Goal: Task Accomplishment & Management: Use online tool/utility

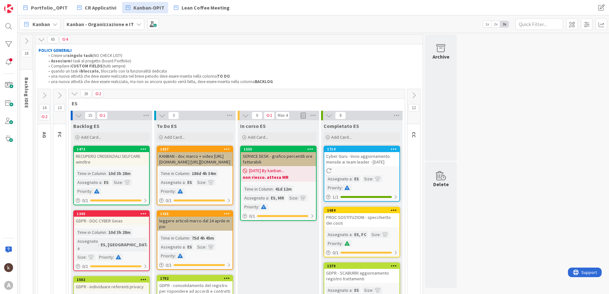
click at [273, 174] on b "non riesco. attesa MR" at bounding box center [278, 177] width 71 height 6
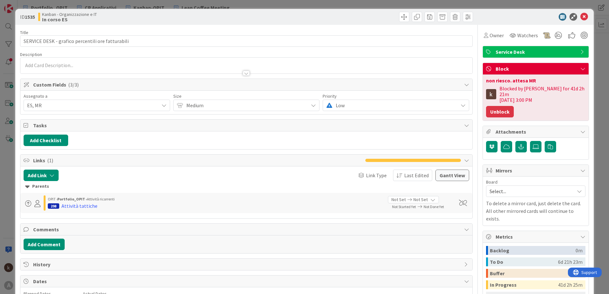
click at [496, 106] on button "Unblock" at bounding box center [500, 111] width 28 height 11
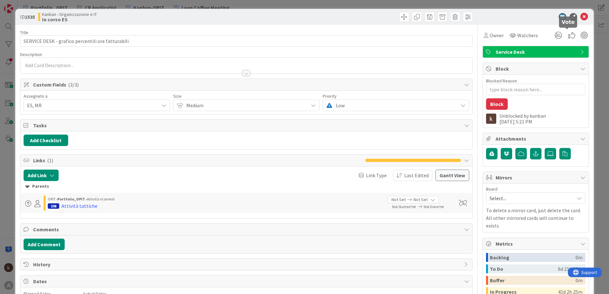
type textarea "x"
click at [581, 19] on icon at bounding box center [585, 17] width 8 height 8
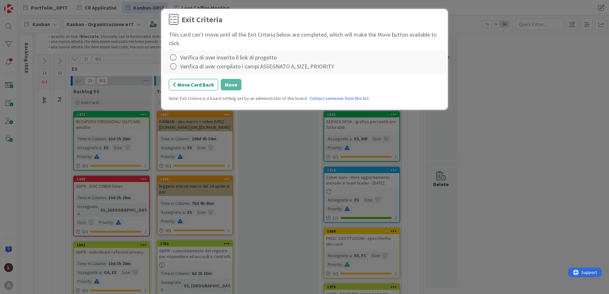
click at [178, 57] on div at bounding box center [174, 57] width 10 height 9
click at [176, 69] on icon at bounding box center [174, 71] width 4 height 4
click at [172, 69] on icon at bounding box center [173, 66] width 9 height 9
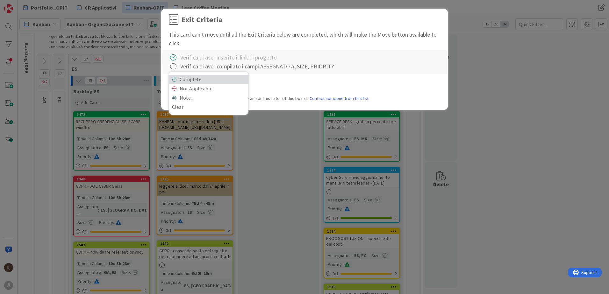
click at [176, 80] on icon at bounding box center [174, 80] width 4 height 4
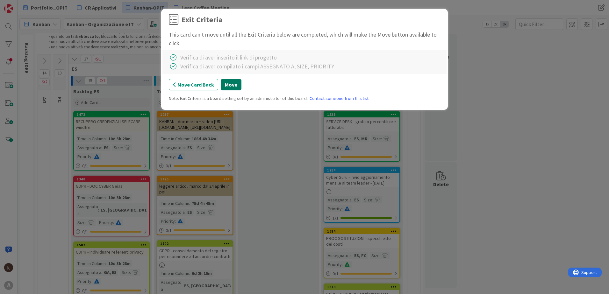
click at [227, 86] on button "Move" at bounding box center [231, 84] width 21 height 11
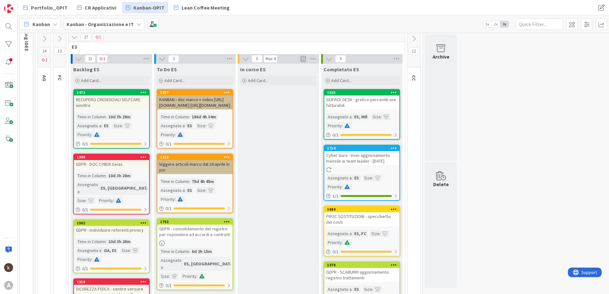
scroll to position [162, 0]
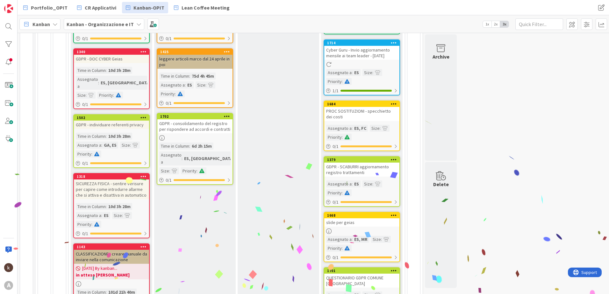
click at [395, 103] on icon at bounding box center [394, 104] width 6 height 4
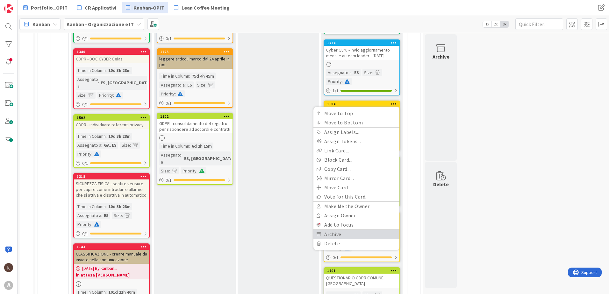
click at [334, 233] on link "Archive" at bounding box center [357, 234] width 86 height 9
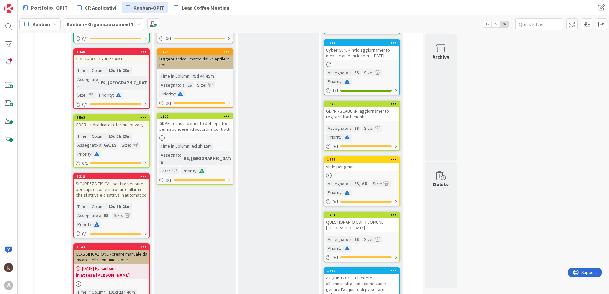
click at [395, 103] on icon at bounding box center [394, 104] width 6 height 4
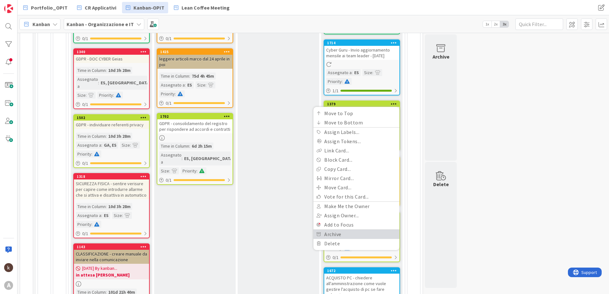
click at [333, 232] on link "Archive" at bounding box center [357, 234] width 86 height 9
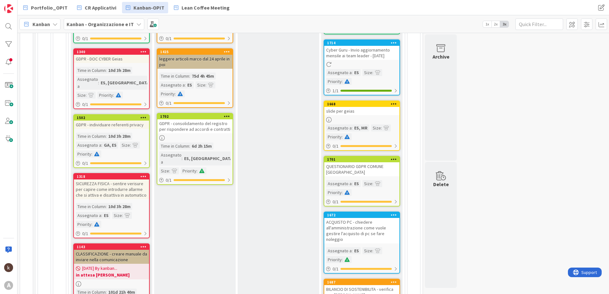
click at [392, 104] on icon at bounding box center [394, 104] width 6 height 4
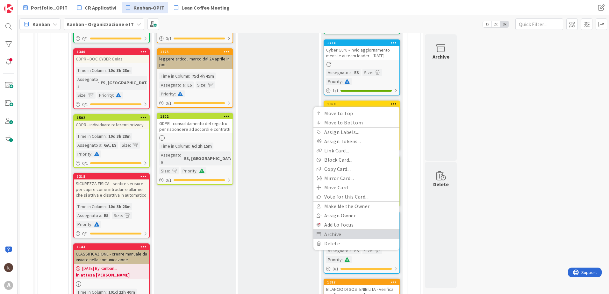
click at [329, 234] on link "Archive" at bounding box center [357, 234] width 86 height 9
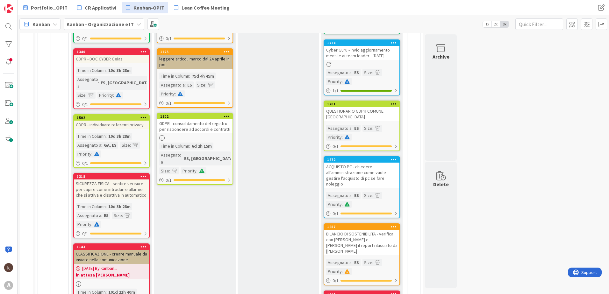
click at [396, 104] on icon at bounding box center [394, 104] width 6 height 4
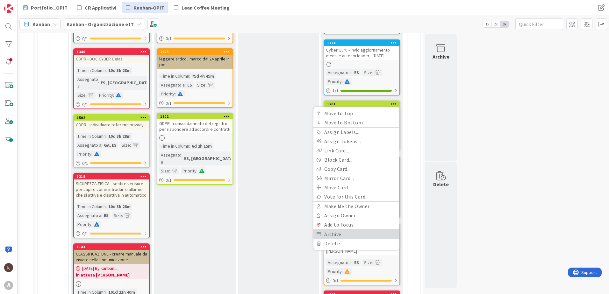
click at [335, 232] on link "Archive" at bounding box center [357, 234] width 86 height 9
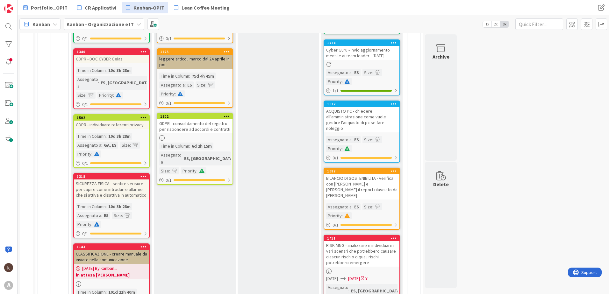
click at [396, 105] on icon at bounding box center [394, 104] width 6 height 4
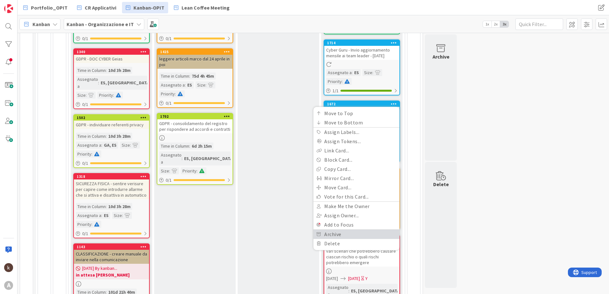
click at [329, 231] on link "Archive" at bounding box center [357, 234] width 86 height 9
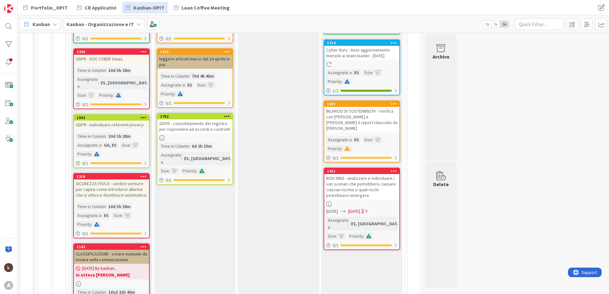
click at [393, 103] on icon at bounding box center [394, 104] width 6 height 4
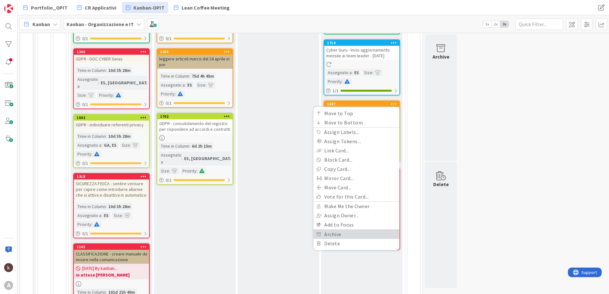
drag, startPoint x: 335, startPoint y: 232, endPoint x: 348, endPoint y: 204, distance: 31.2
click at [335, 232] on link "Archive" at bounding box center [357, 234] width 86 height 9
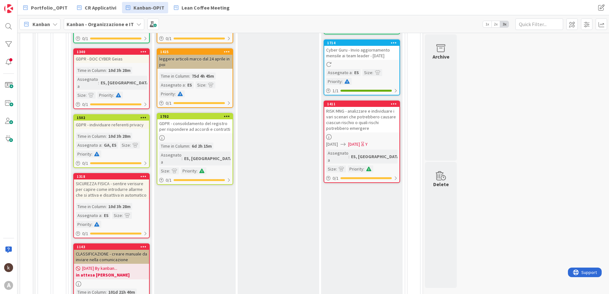
click at [393, 103] on icon at bounding box center [394, 104] width 6 height 4
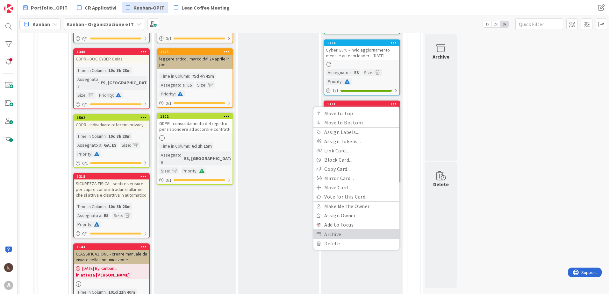
click at [330, 232] on link "Archive" at bounding box center [357, 234] width 86 height 9
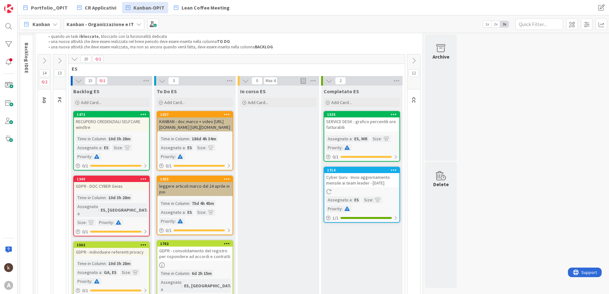
scroll to position [0, 0]
